Goal: Find specific page/section: Find specific page/section

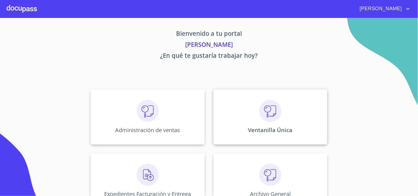
click at [258, 123] on div "Ventanilla Única" at bounding box center [271, 117] width 114 height 55
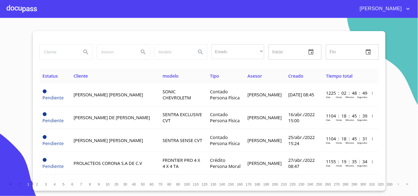
click at [58, 52] on input "search" at bounding box center [58, 52] width 37 height 15
type input "MASS PRECISION"
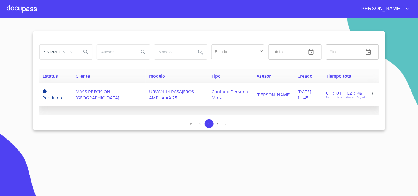
scroll to position [0, 0]
click at [271, 94] on td "[PERSON_NAME]" at bounding box center [273, 95] width 41 height 23
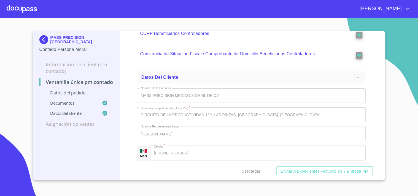
scroll to position [1228, 0]
